Goal: Navigation & Orientation: Find specific page/section

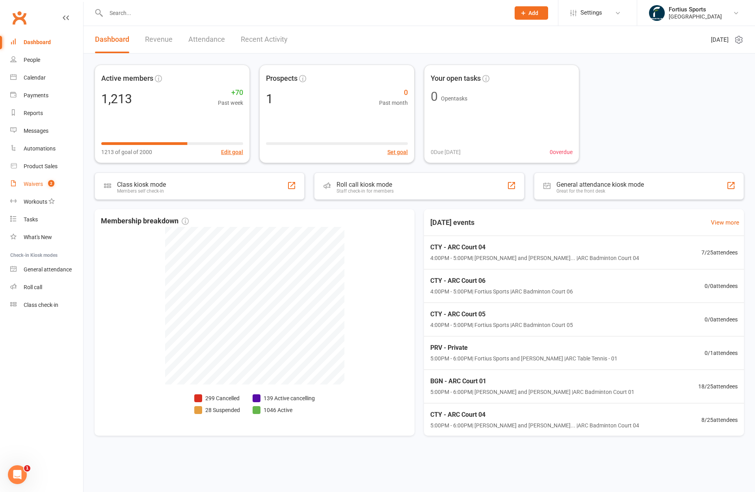
click at [31, 184] on div "Waivers" at bounding box center [33, 184] width 19 height 6
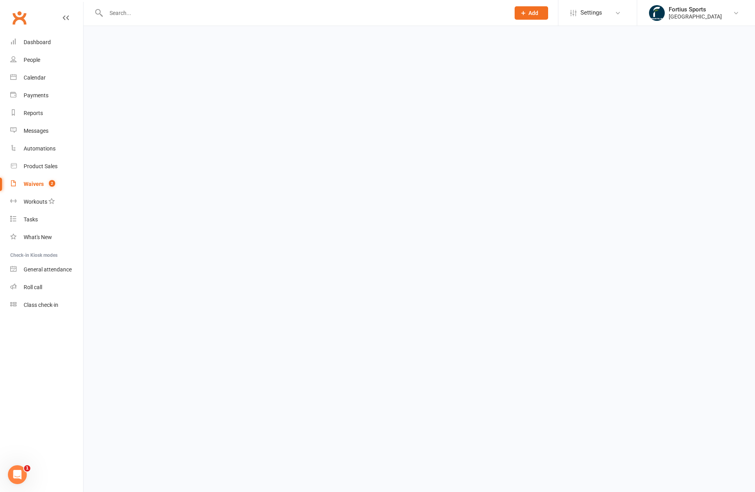
select select "100"
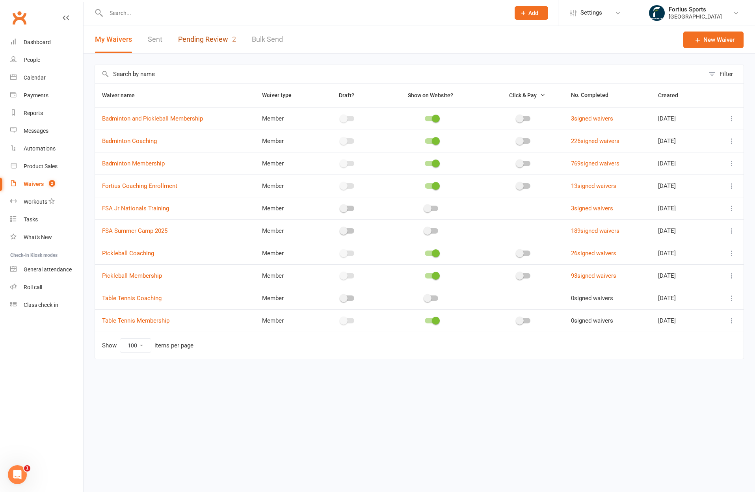
drag, startPoint x: 212, startPoint y: 35, endPoint x: 226, endPoint y: 57, distance: 25.7
click at [212, 35] on link "Pending Review 2" at bounding box center [207, 39] width 58 height 27
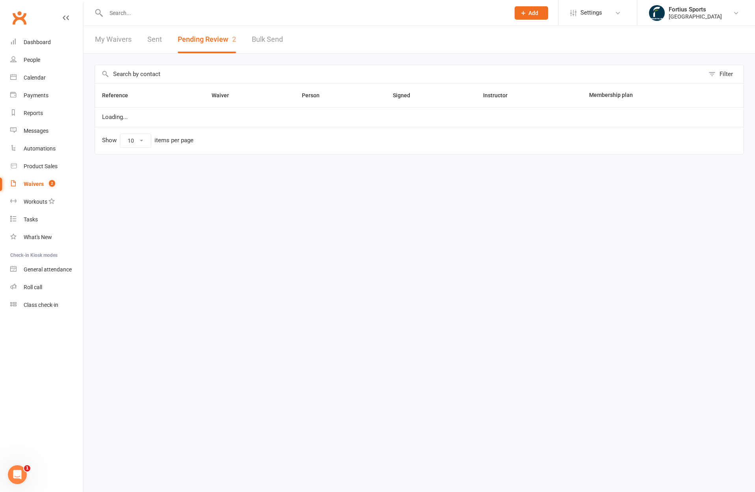
select select "100"
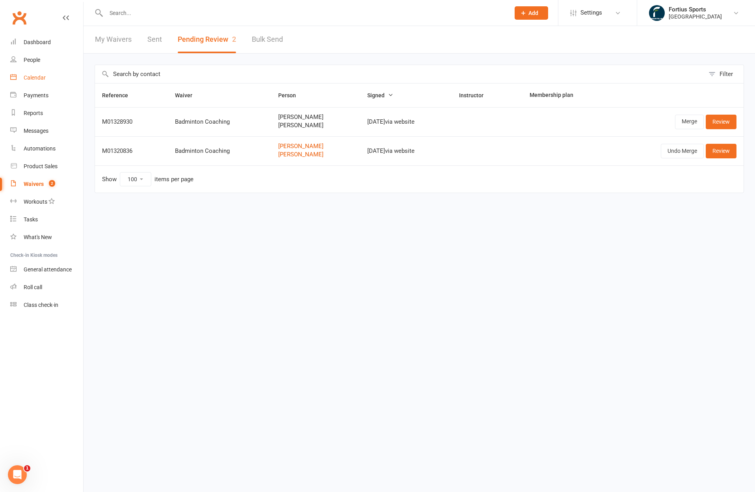
click at [36, 78] on div "Calendar" at bounding box center [35, 77] width 22 height 6
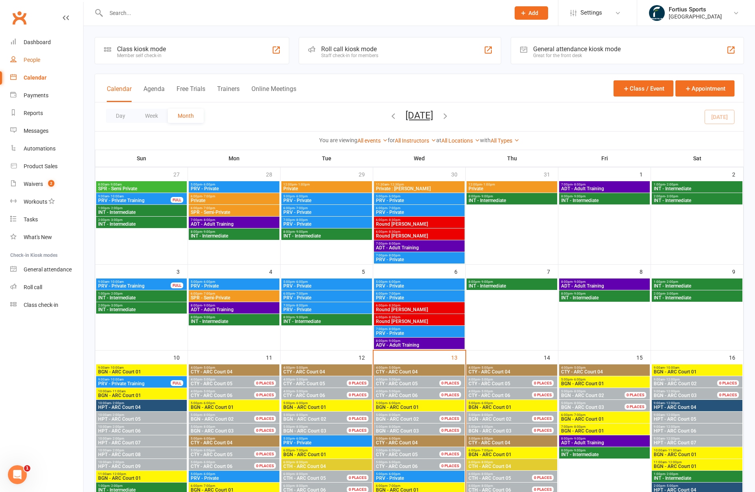
drag, startPoint x: 21, startPoint y: 62, endPoint x: 39, endPoint y: 61, distance: 17.4
click at [22, 62] on link "People" at bounding box center [46, 60] width 73 height 18
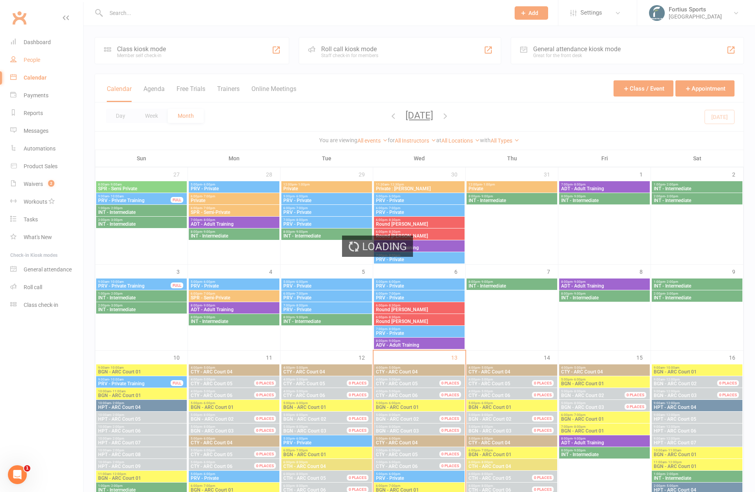
select select "100"
